Goal: Task Accomplishment & Management: Manage account settings

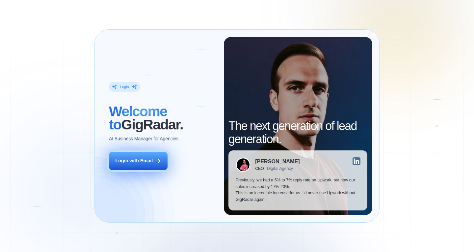
click at [160, 162] on icon at bounding box center [158, 161] width 6 height 6
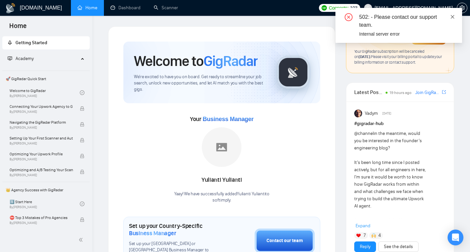
click at [452, 14] on icon "close" at bounding box center [452, 16] width 5 height 5
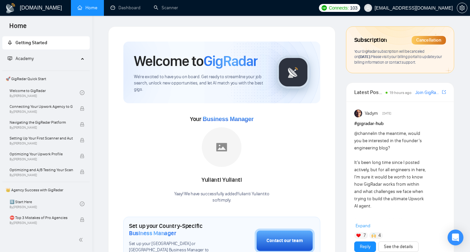
click at [421, 41] on div "Cancellation" at bounding box center [428, 40] width 34 height 9
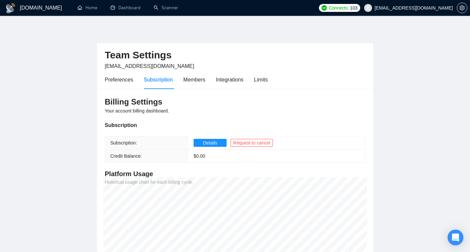
scroll to position [13, 0]
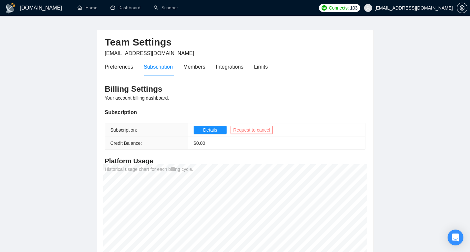
click at [251, 128] on span "Request to cancel" at bounding box center [251, 129] width 37 height 7
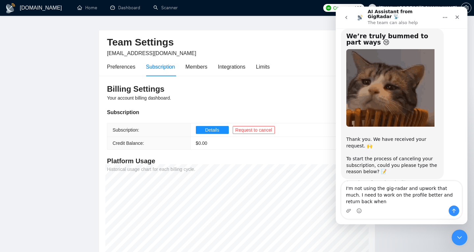
scroll to position [26, 0]
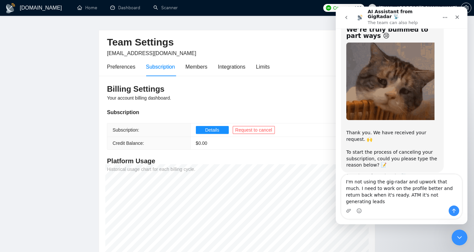
type textarea "I'm not using the gig-radar and upwork that much. I need to work on the profile…"
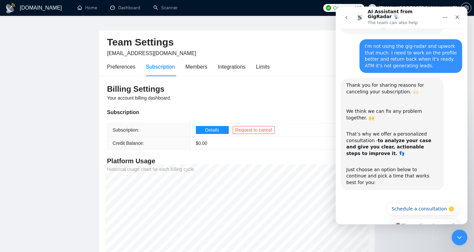
scroll to position [168, 0]
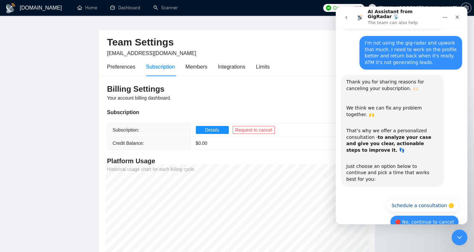
click at [401, 215] on button "🔴 No, continue to cancel" at bounding box center [424, 221] width 69 height 13
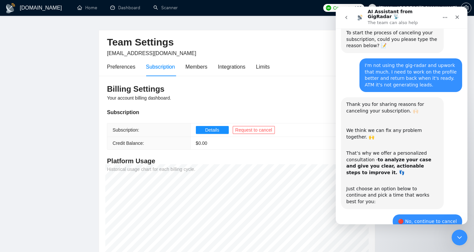
scroll to position [244, 0]
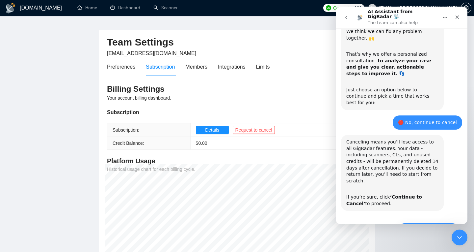
click at [424, 223] on button "🔴 Continue to Cancel" at bounding box center [428, 229] width 61 height 13
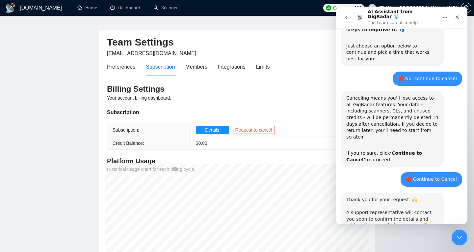
scroll to position [292, 0]
